Goal: Transaction & Acquisition: Purchase product/service

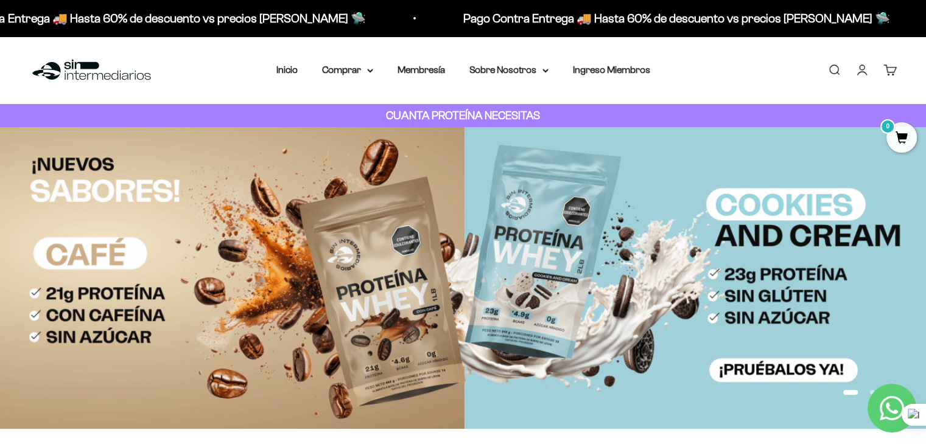
click at [864, 72] on link "Iniciar sesión" at bounding box center [861, 69] width 13 height 13
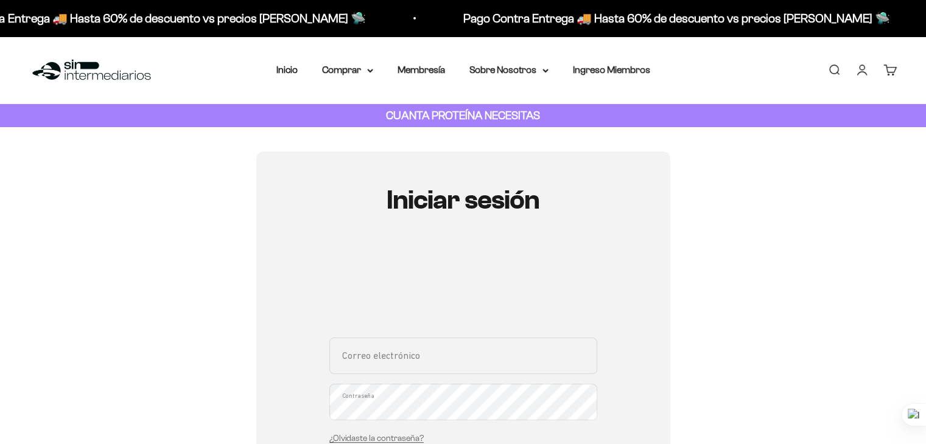
click at [404, 366] on input "Correo electrónico" at bounding box center [463, 356] width 268 height 37
click at [446, 352] on input "Correo electrónico" at bounding box center [463, 356] width 268 height 37
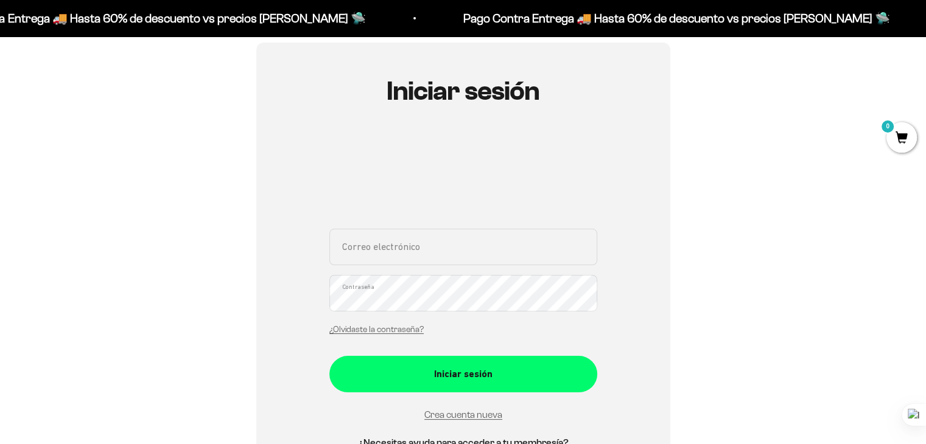
scroll to position [122, 0]
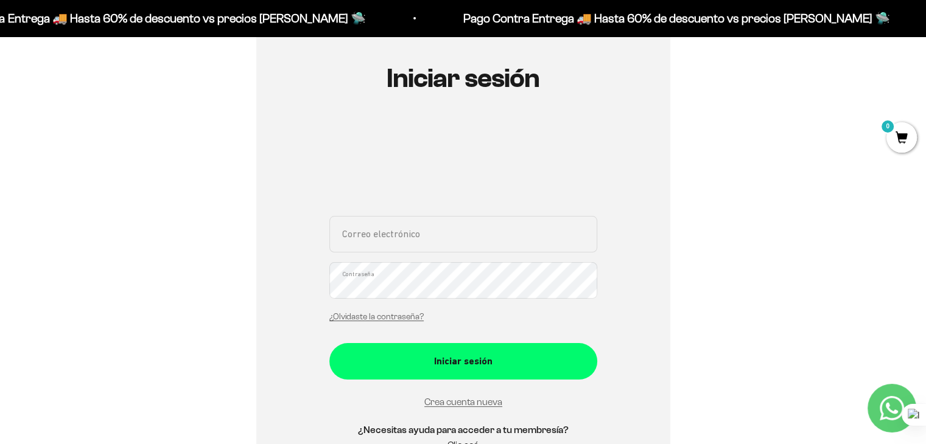
click at [402, 230] on input "Correo electrónico" at bounding box center [463, 234] width 268 height 37
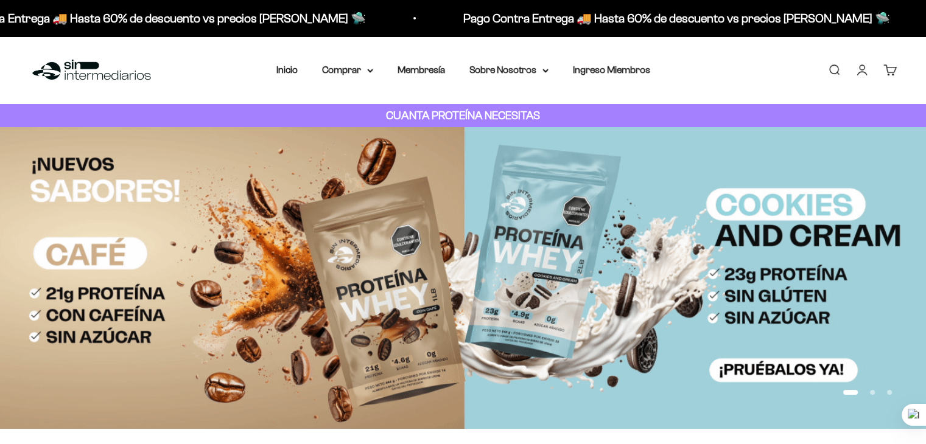
click at [857, 74] on link "Iniciar sesión" at bounding box center [861, 69] width 13 height 13
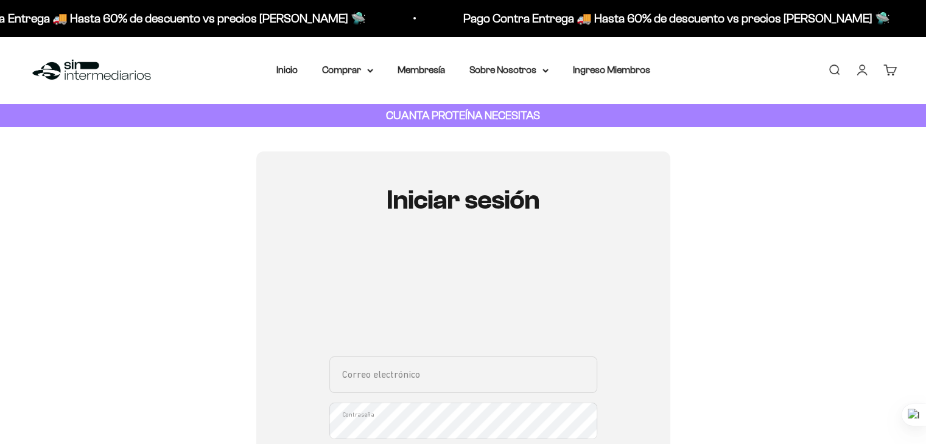
scroll to position [61, 0]
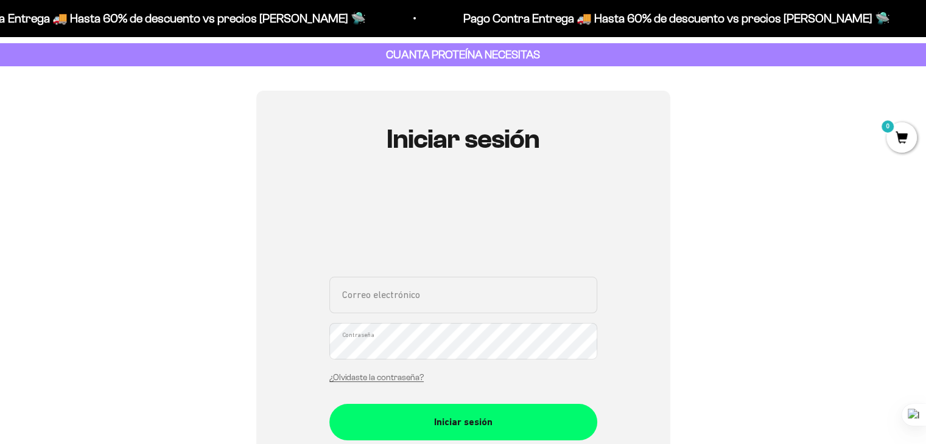
click at [443, 295] on input "Correo electrónico" at bounding box center [463, 295] width 268 height 37
type input "oscar.jortiz@outlook.es"
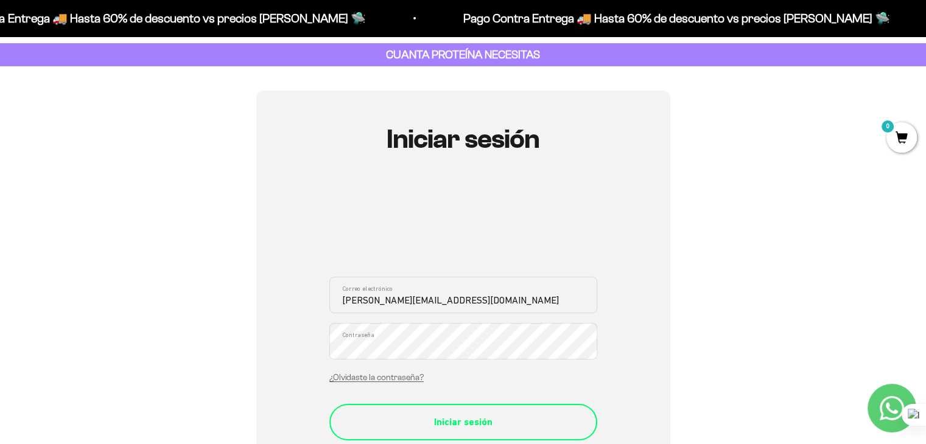
click at [489, 424] on div "Iniciar sesión" at bounding box center [463, 423] width 219 height 16
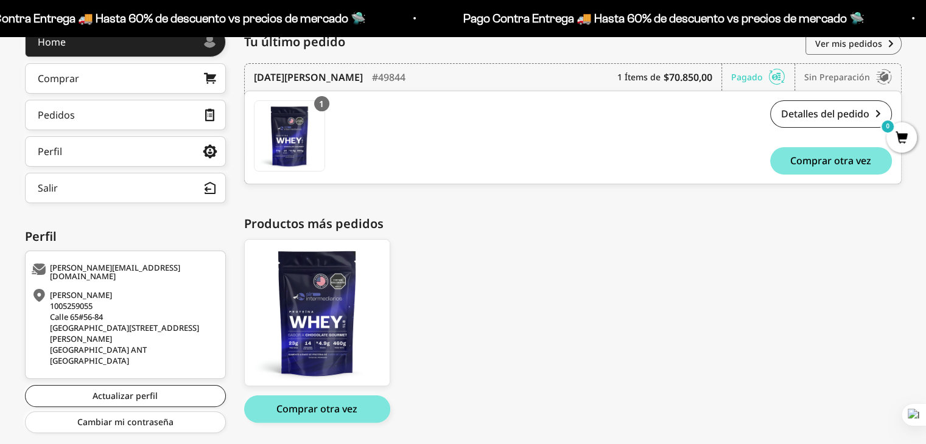
scroll to position [183, 0]
click at [836, 110] on link "Detalles del pedido" at bounding box center [831, 113] width 122 height 27
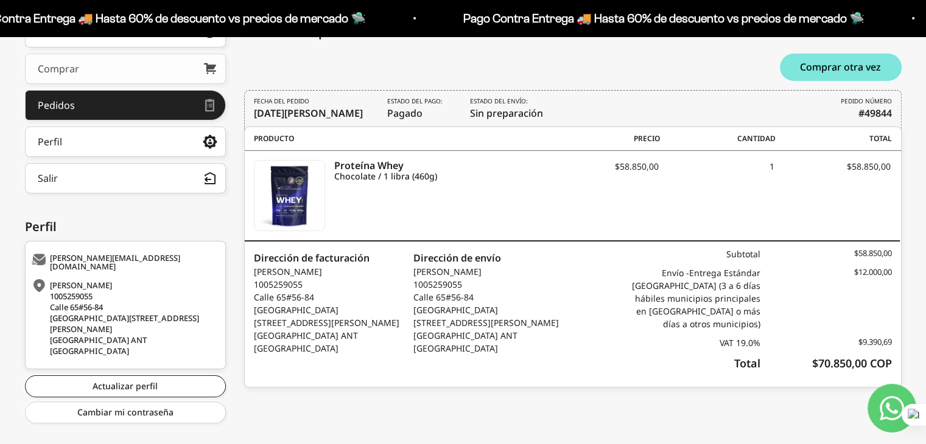
scroll to position [195, 0]
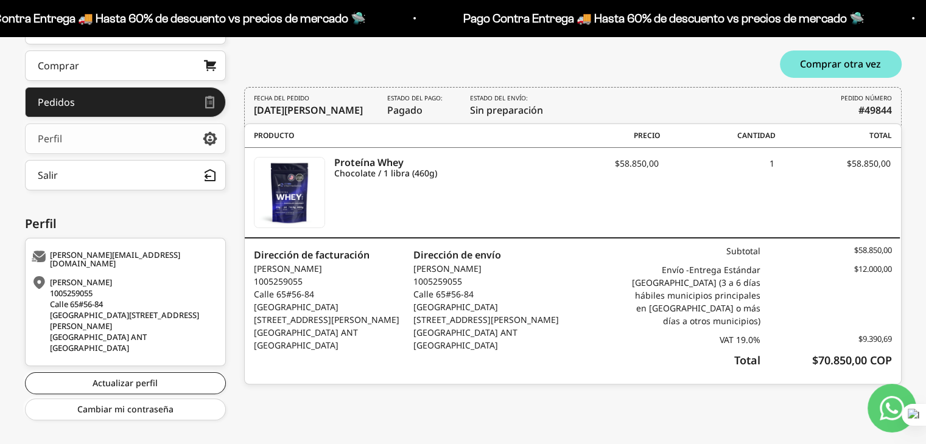
click at [122, 152] on link "Perfil" at bounding box center [125, 139] width 201 height 30
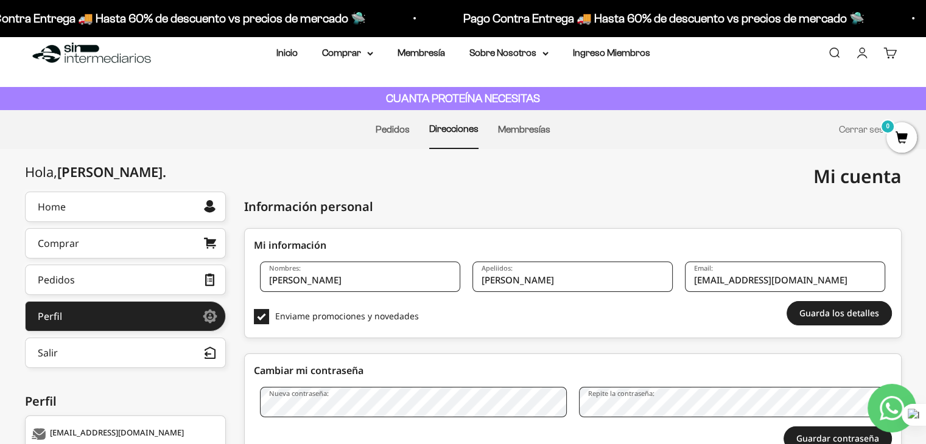
scroll to position [16, 0]
click at [56, 205] on div "Home" at bounding box center [52, 208] width 28 height 10
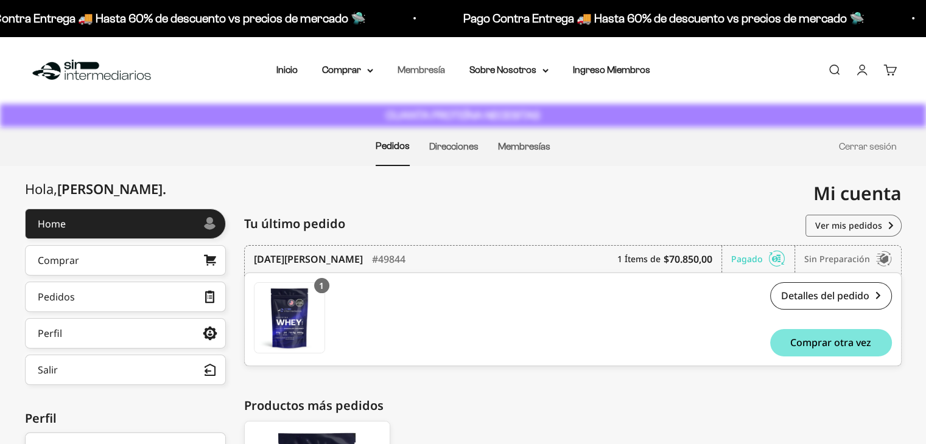
click at [416, 71] on link "Membresía" at bounding box center [421, 70] width 47 height 10
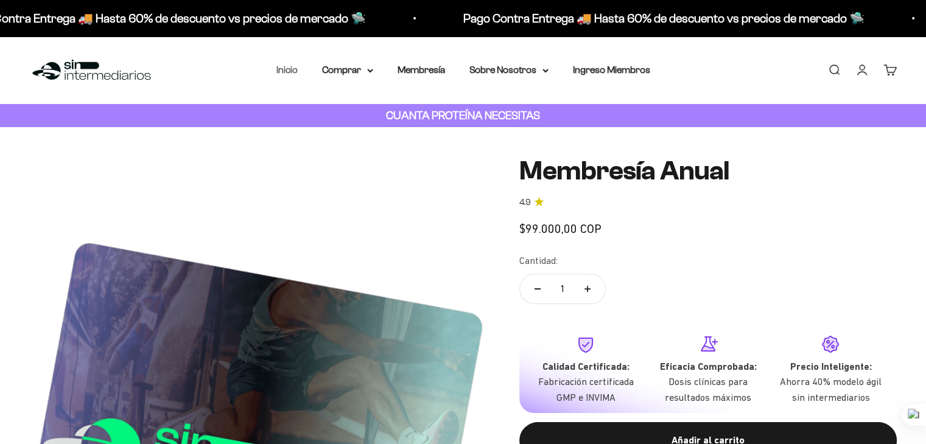
click at [295, 71] on link "Inicio" at bounding box center [286, 70] width 21 height 10
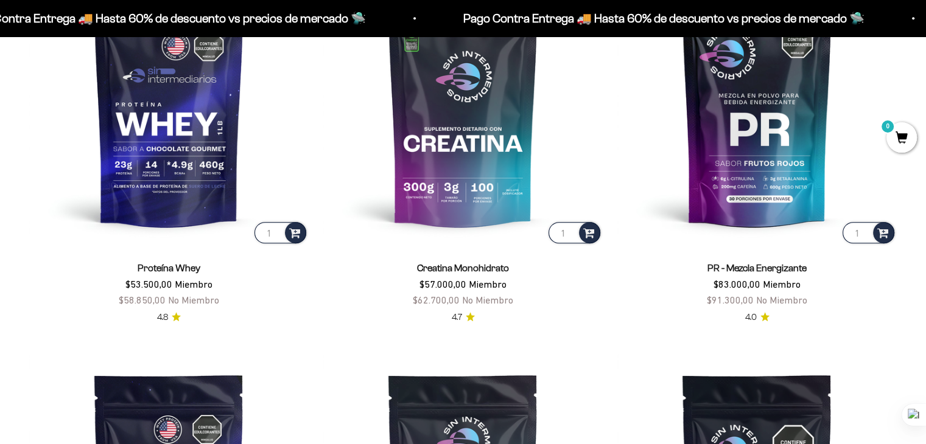
scroll to position [606, 0]
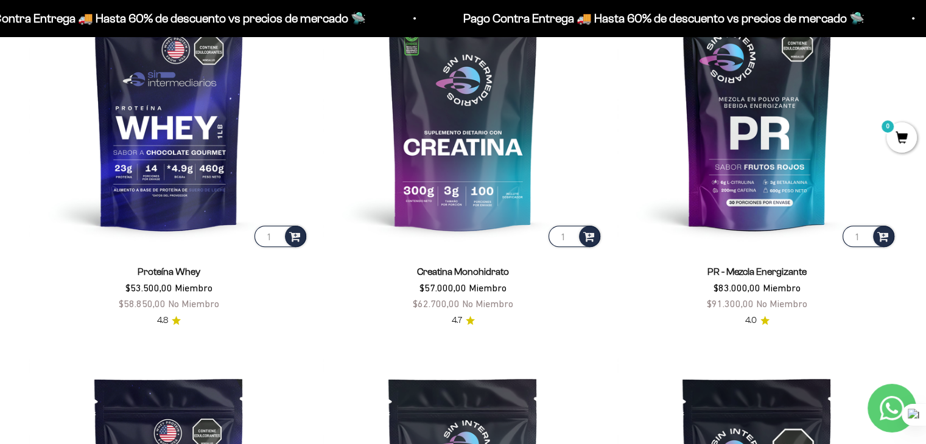
click at [189, 267] on link "Proteína Whey" at bounding box center [169, 272] width 63 height 10
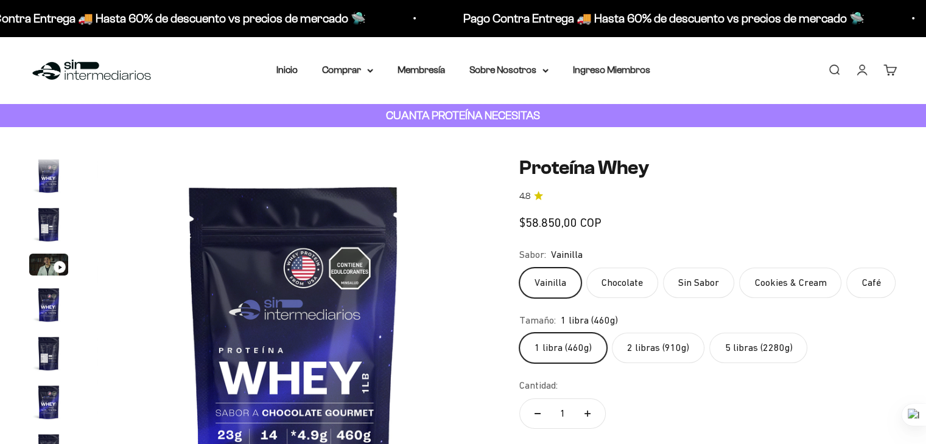
scroll to position [586, 0]
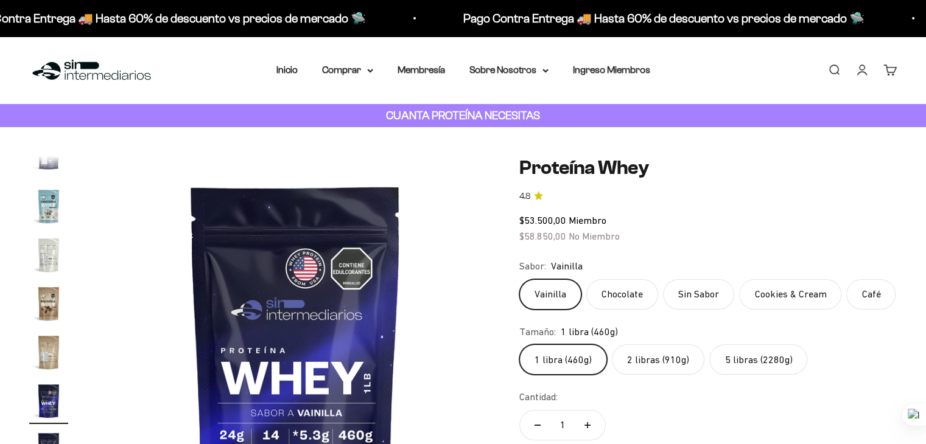
click at [605, 301] on label "Chocolate" at bounding box center [622, 294] width 72 height 30
click at [519, 279] on input "Chocolate" at bounding box center [519, 279] width 1 height 1
radio input "true"
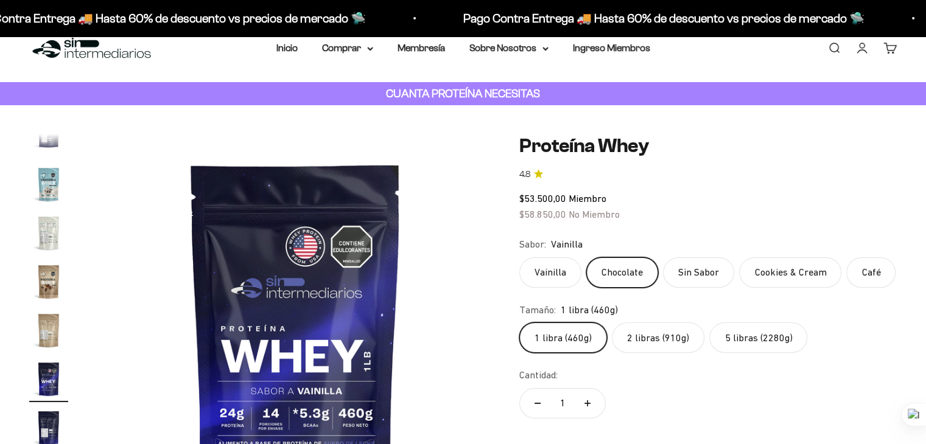
scroll to position [61, 0]
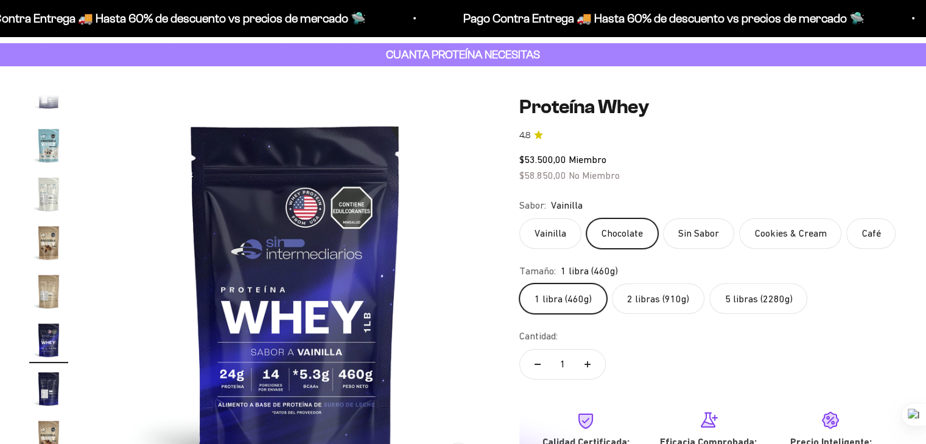
click at [742, 308] on label "5 libras (2280g)" at bounding box center [758, 299] width 98 height 30
click at [519, 284] on input "5 libras (2280g)" at bounding box center [519, 283] width 1 height 1
radio input "true"
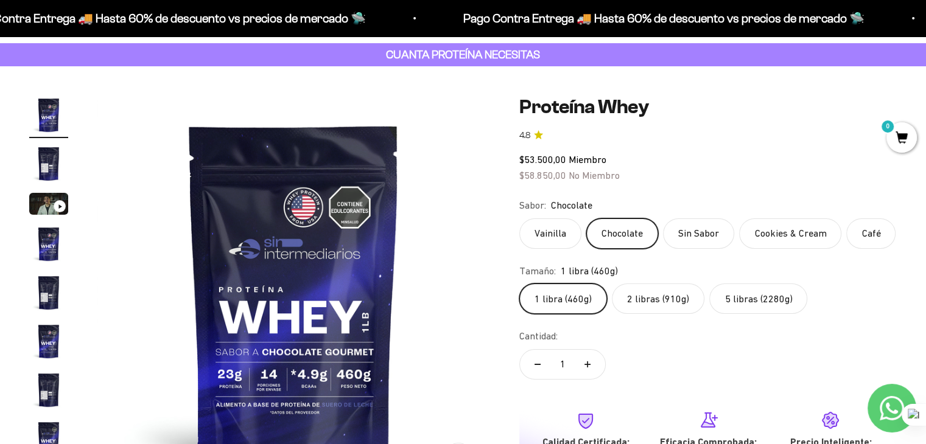
click at [740, 305] on label "5 libras (2280g)" at bounding box center [758, 299] width 98 height 30
click at [519, 284] on input "5 libras (2280g)" at bounding box center [519, 283] width 1 height 1
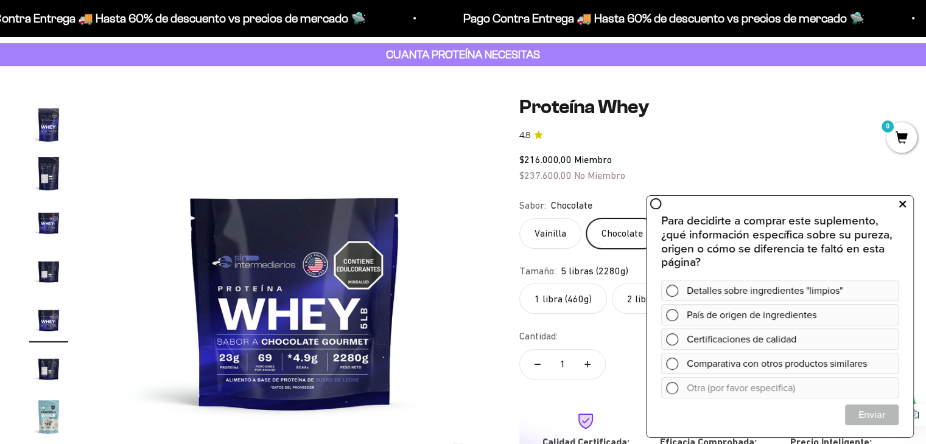
click at [908, 208] on button at bounding box center [902, 204] width 22 height 19
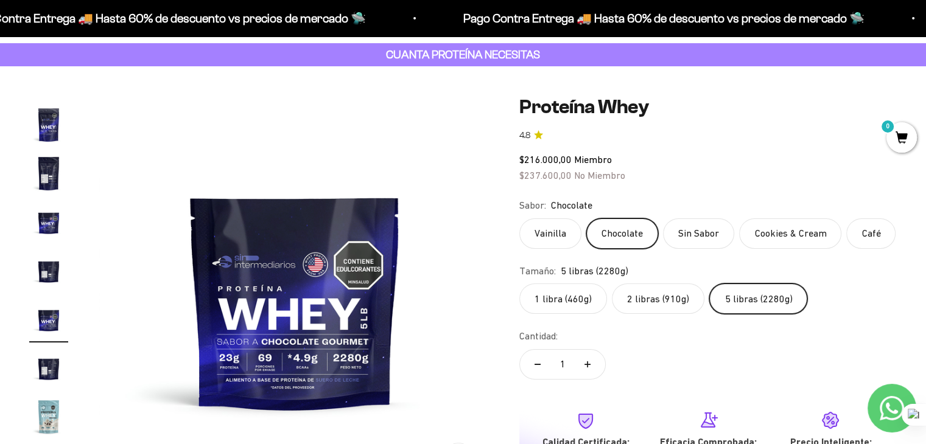
click at [808, 237] on label "Cookies & Cream" at bounding box center [790, 234] width 102 height 30
click at [519, 219] on input "Cookies & Cream" at bounding box center [519, 218] width 1 height 1
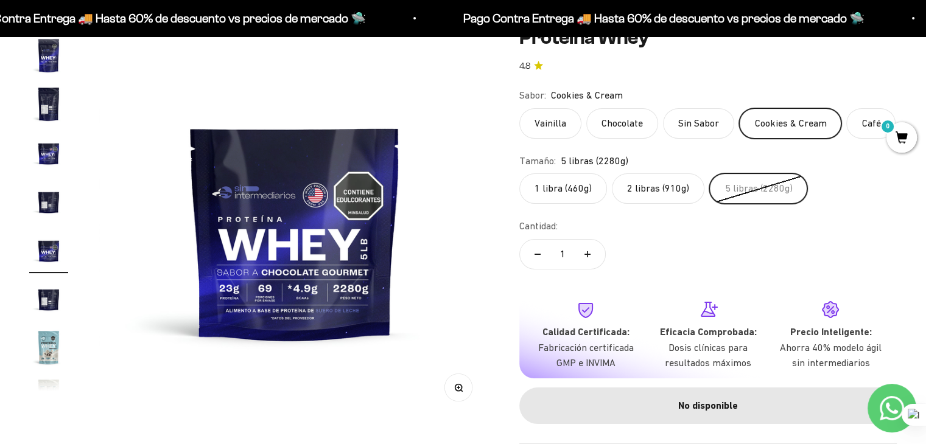
scroll to position [122, 0]
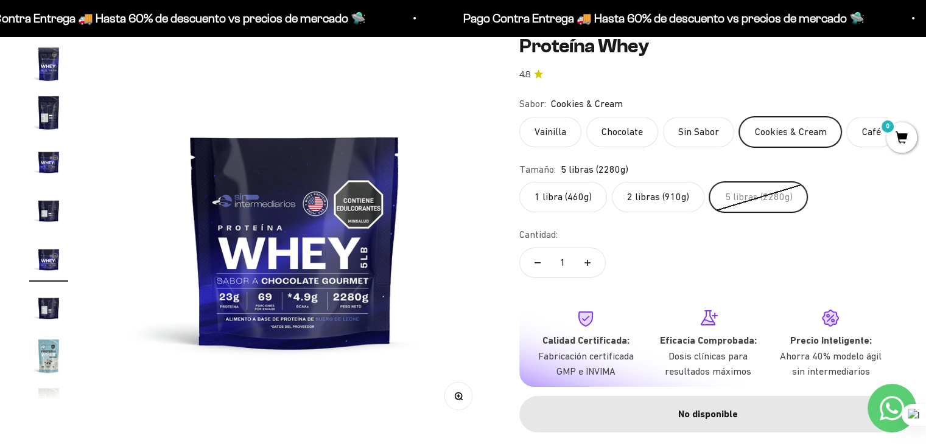
click at [612, 141] on label "Chocolate" at bounding box center [622, 132] width 72 height 30
click at [519, 117] on input "Chocolate" at bounding box center [519, 116] width 1 height 1
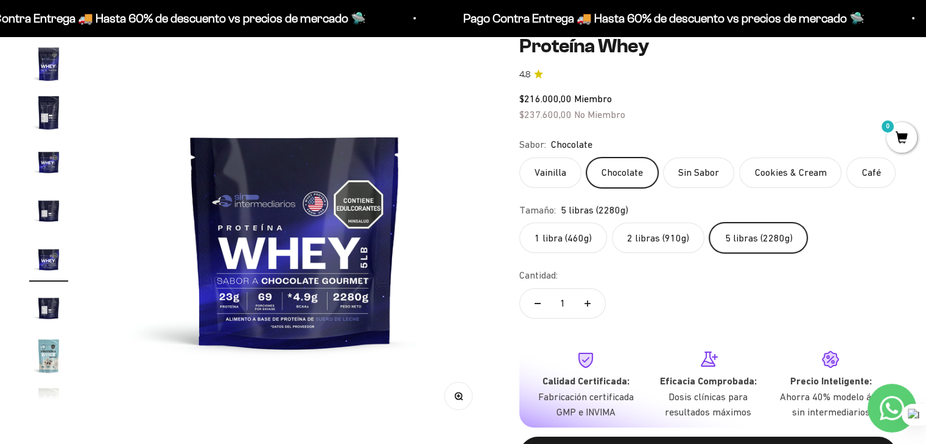
click at [557, 169] on label "Vainilla" at bounding box center [550, 173] width 62 height 30
click at [519, 158] on input "Vainilla" at bounding box center [519, 157] width 1 height 1
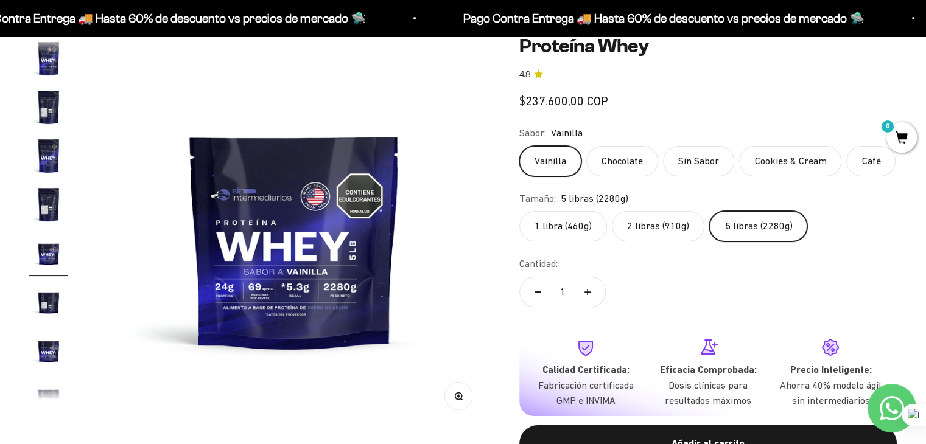
scroll to position [217, 0]
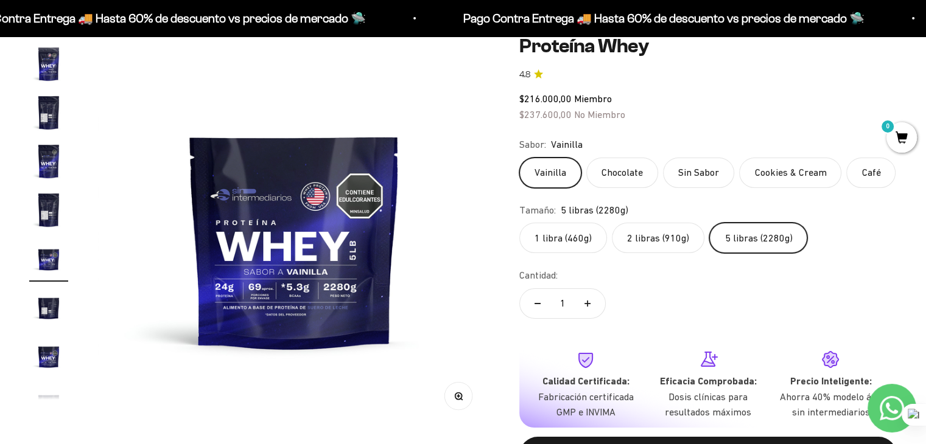
click at [766, 174] on label "Cookies & Cream" at bounding box center [790, 173] width 102 height 30
click at [519, 158] on input "Cookies & Cream" at bounding box center [519, 157] width 1 height 1
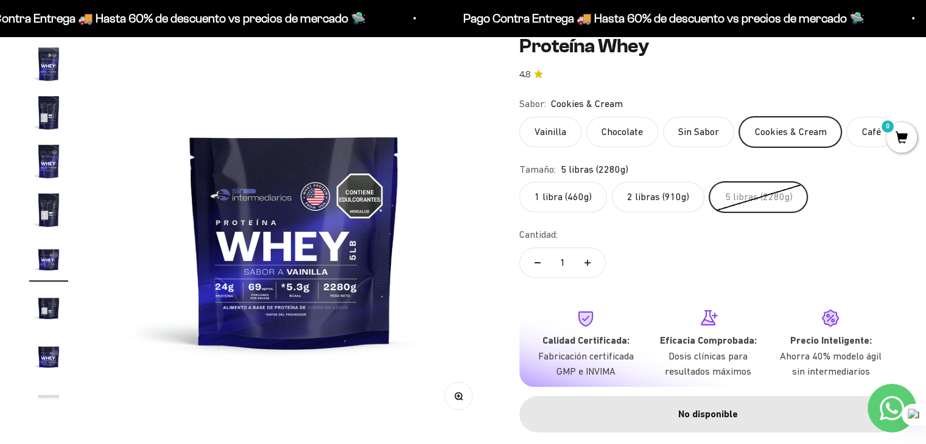
click at [857, 142] on label "Café" at bounding box center [870, 132] width 49 height 30
click at [519, 117] on input "Café" at bounding box center [519, 116] width 1 height 1
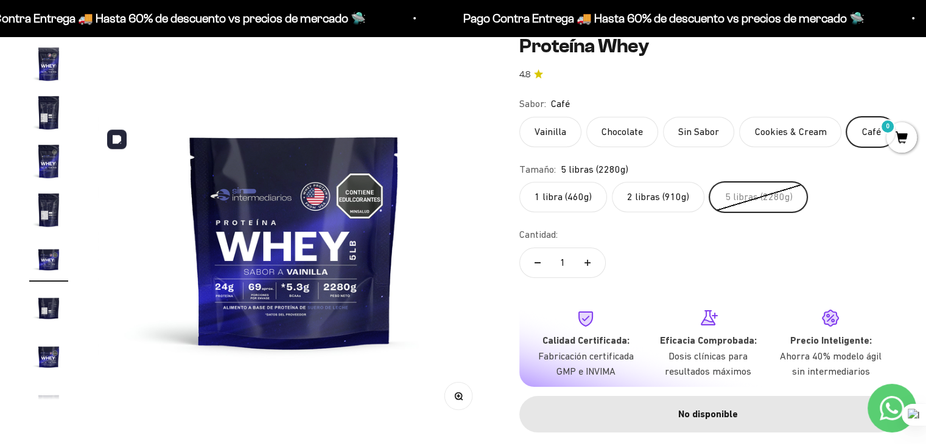
scroll to position [0, 0]
